Goal: Task Accomplishment & Management: Manage account settings

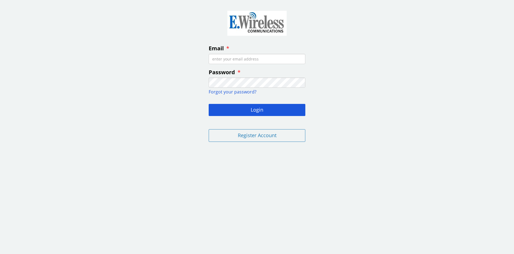
click at [234, 58] on input "Email" at bounding box center [257, 59] width 97 height 10
type input "renee007@cox.net"
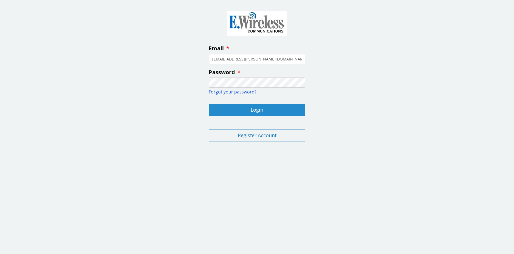
click at [243, 108] on button "Login" at bounding box center [257, 110] width 97 height 12
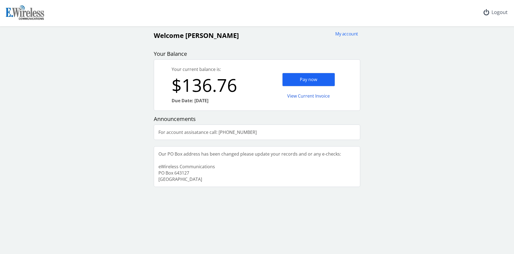
click at [303, 96] on div "View Current Invoice" at bounding box center [308, 95] width 53 height 13
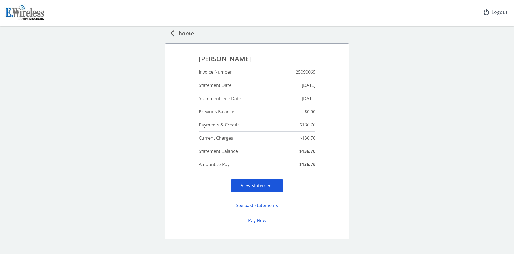
click at [255, 186] on link "View Statement" at bounding box center [257, 185] width 32 height 6
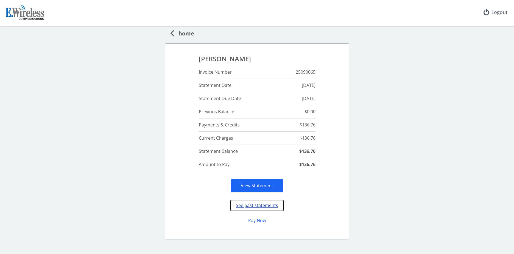
click at [273, 204] on button "See past statements" at bounding box center [257, 205] width 53 height 11
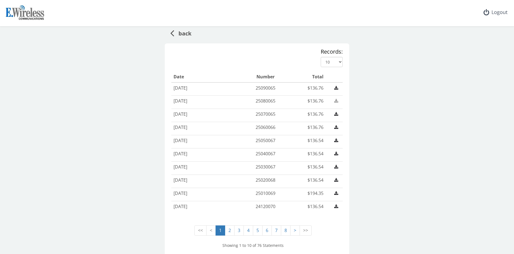
click at [336, 100] on link at bounding box center [336, 101] width 9 height 6
click at [170, 33] on icon at bounding box center [172, 32] width 4 height 11
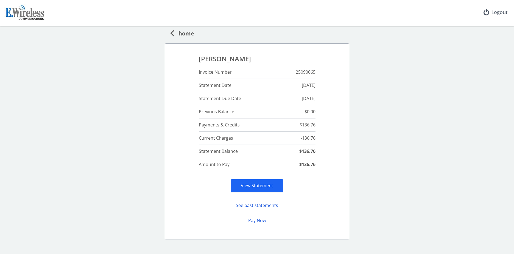
click at [170, 31] on icon at bounding box center [172, 32] width 4 height 11
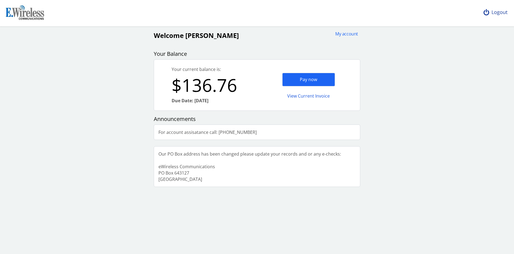
click at [491, 12] on div "Logout" at bounding box center [495, 12] width 33 height 25
